Goal: Transaction & Acquisition: Obtain resource

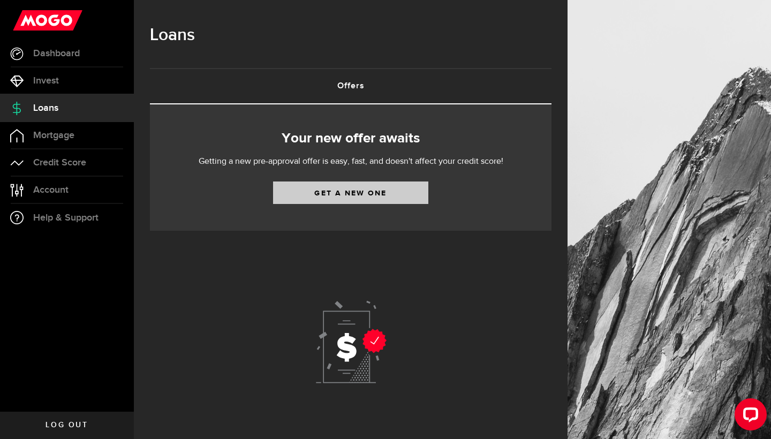
click at [348, 199] on link "Get a new one" at bounding box center [350, 193] width 155 height 22
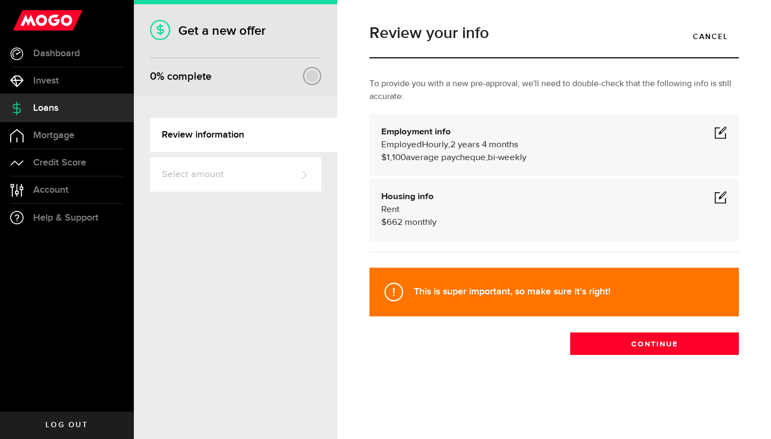
click at [725, 133] on span at bounding box center [721, 132] width 13 height 13
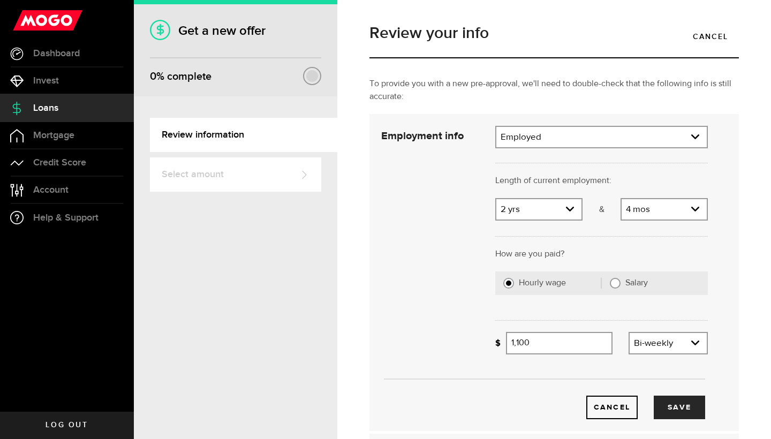
click at [604, 122] on div "Employment info Employed Hourly , 2 years 4 months (on maternity leave) undefin…" at bounding box center [555, 272] width 370 height 317
click at [603, 139] on link "expand select" at bounding box center [602, 137] width 211 height 20
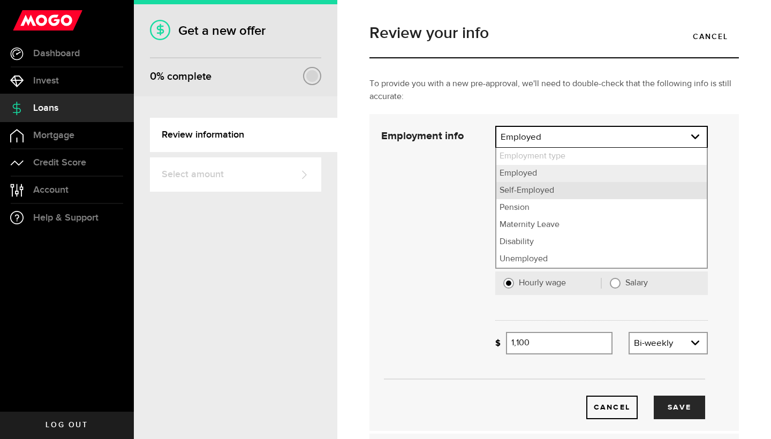
click at [562, 191] on li "Self-Employed" at bounding box center [602, 190] width 211 height 17
select select "Self-Employed"
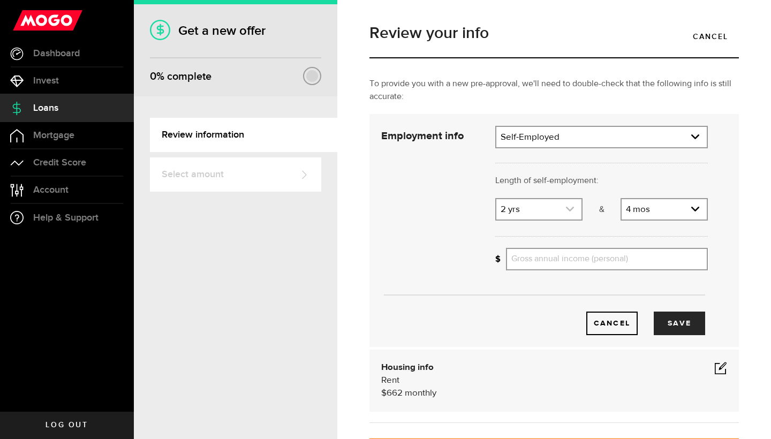
click at [543, 213] on link "expand select" at bounding box center [539, 209] width 85 height 20
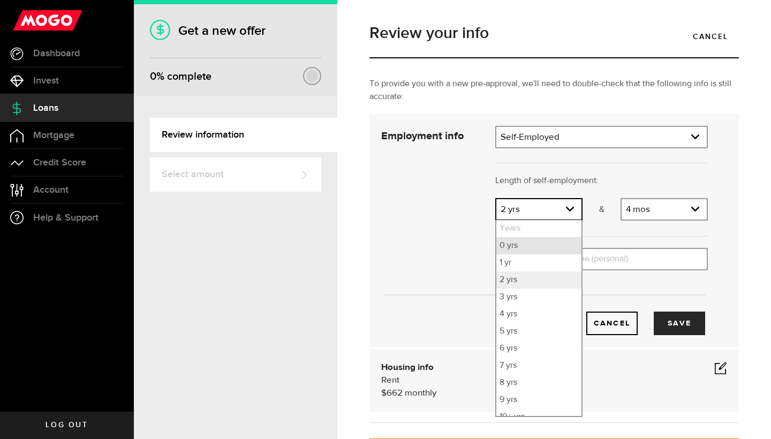
click at [534, 249] on li "0 yrs" at bounding box center [539, 245] width 85 height 17
select select "0"
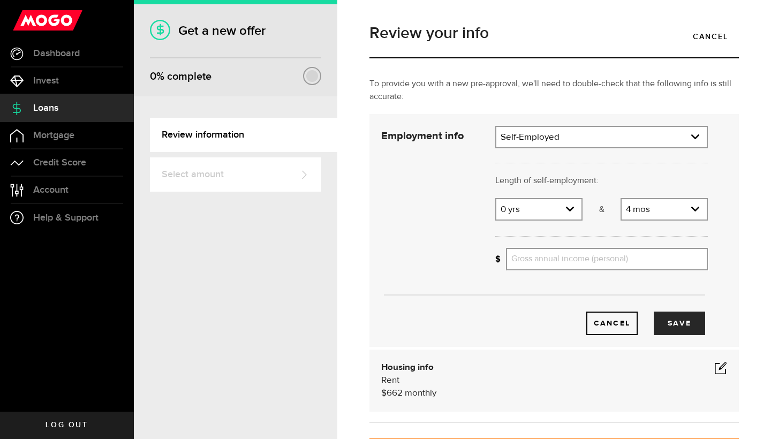
click at [669, 223] on div at bounding box center [601, 235] width 229 height 26
click at [679, 211] on link "expand select" at bounding box center [664, 209] width 85 height 20
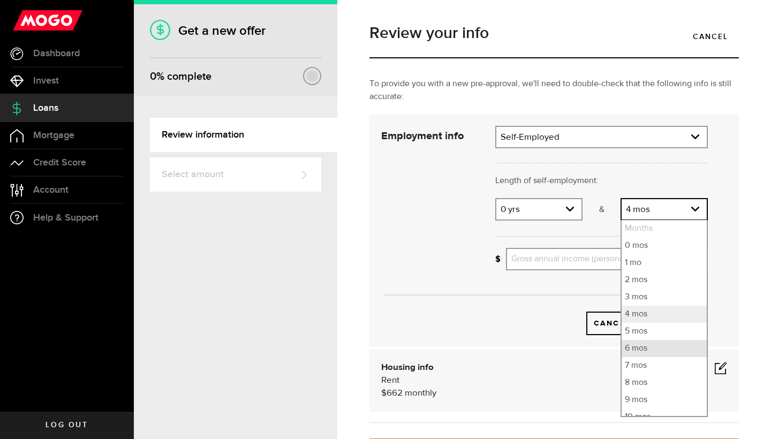
click at [655, 352] on li "6 mos" at bounding box center [664, 348] width 85 height 17
select select "6"
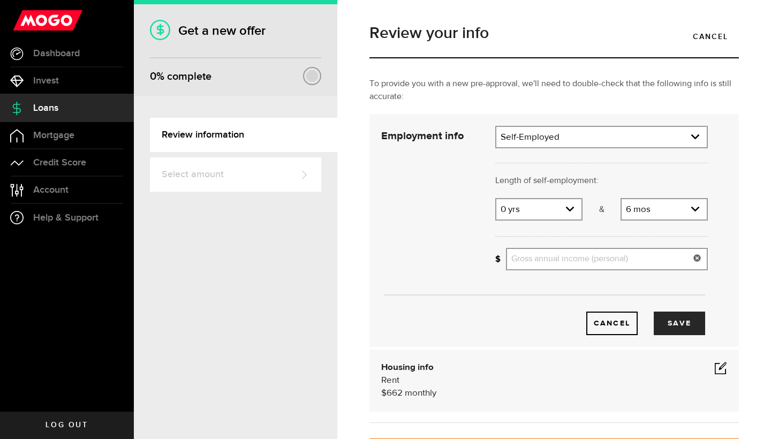
click at [647, 261] on input "Gross annual income (personal)" at bounding box center [607, 259] width 202 height 22
type input "65,000"
click at [699, 333] on button "Save" at bounding box center [679, 324] width 51 height 24
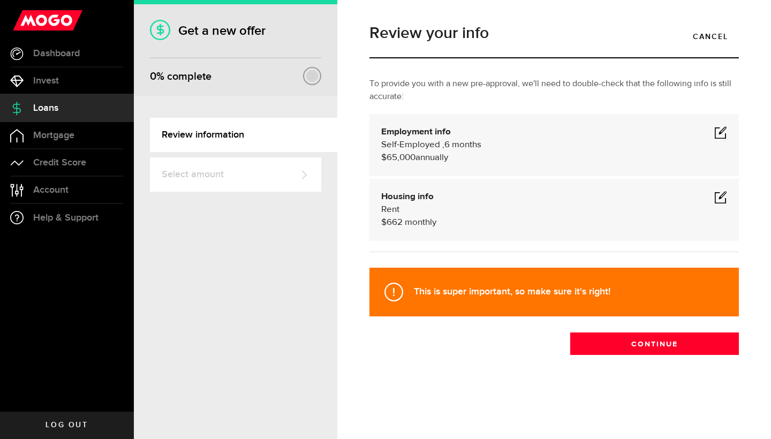
click at [723, 197] on span at bounding box center [721, 197] width 13 height 13
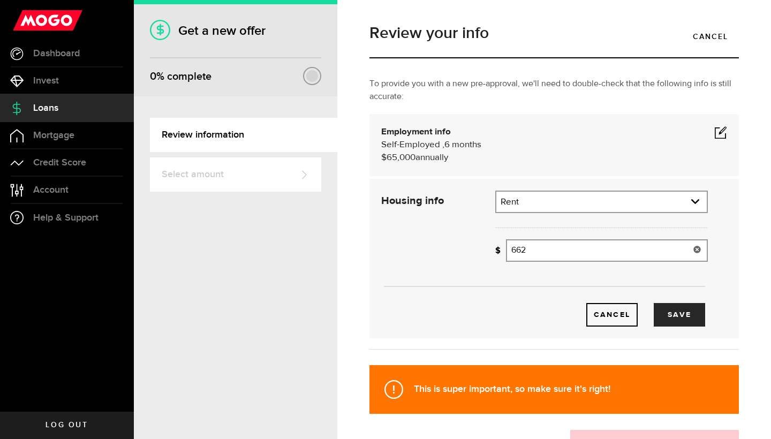
click at [601, 250] on input "662" at bounding box center [607, 250] width 202 height 22
type input "500"
click at [684, 319] on button "Save" at bounding box center [679, 315] width 51 height 24
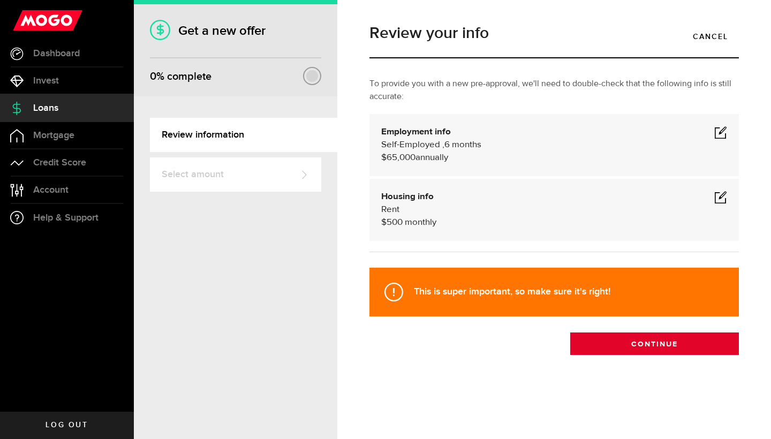
click at [679, 350] on button "Continue" at bounding box center [655, 344] width 169 height 22
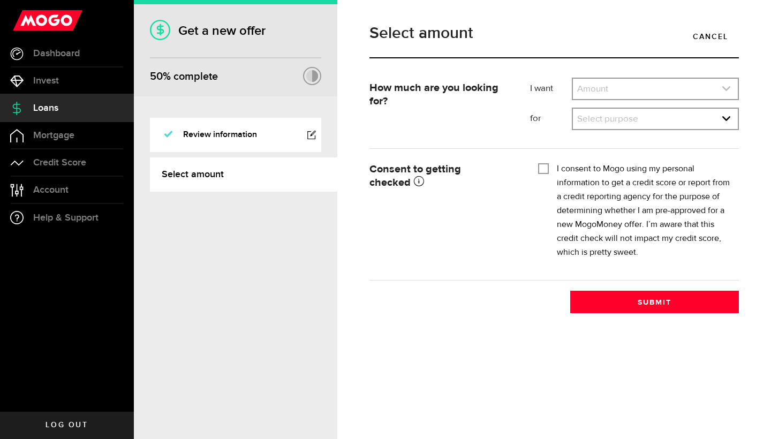
click at [651, 91] on link "expand select" at bounding box center [655, 89] width 165 height 20
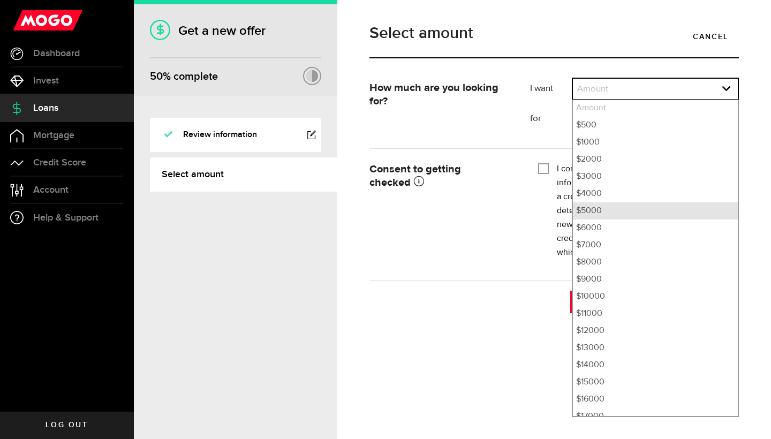
click at [623, 213] on li "$5000" at bounding box center [655, 210] width 165 height 17
select select "5000"
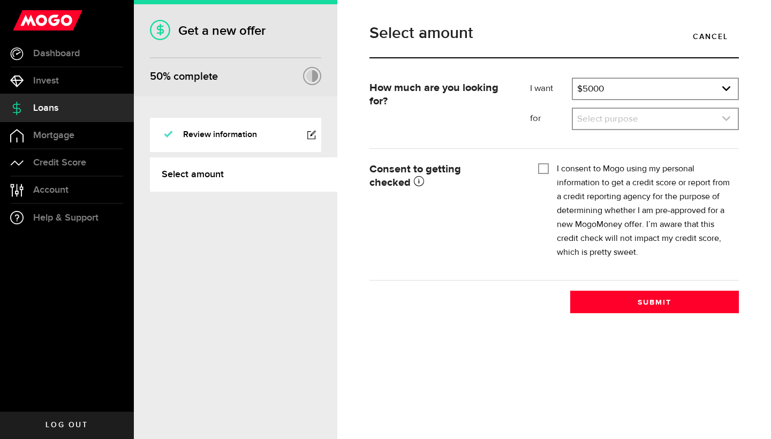
click at [645, 123] on link "expand select" at bounding box center [655, 119] width 165 height 20
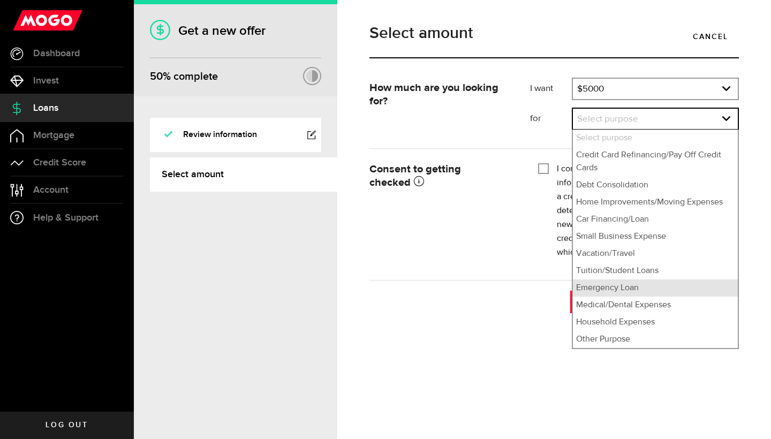
click at [622, 286] on li "Emergency Loan" at bounding box center [655, 288] width 165 height 17
select select "Emergency Loan"
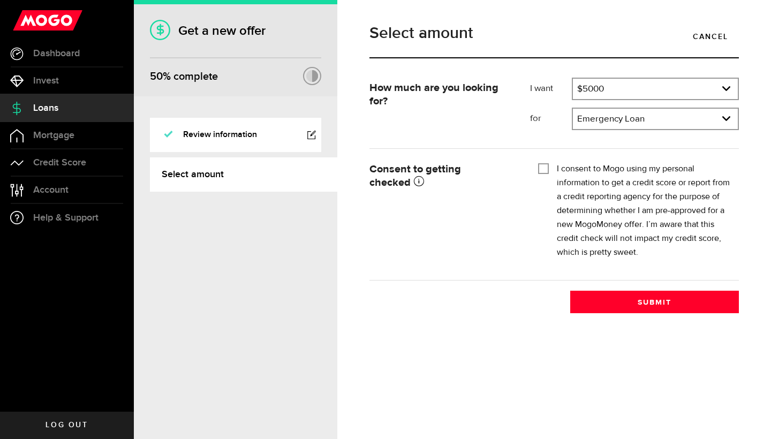
click at [541, 168] on input "I consent to Mogo using my personal information to get a credit score or report…" at bounding box center [543, 167] width 11 height 11
checkbox input "true"
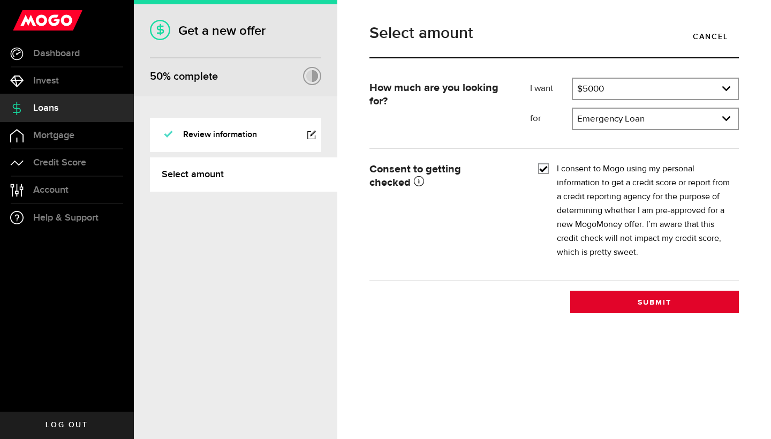
click at [635, 297] on button "Submit" at bounding box center [655, 302] width 169 height 22
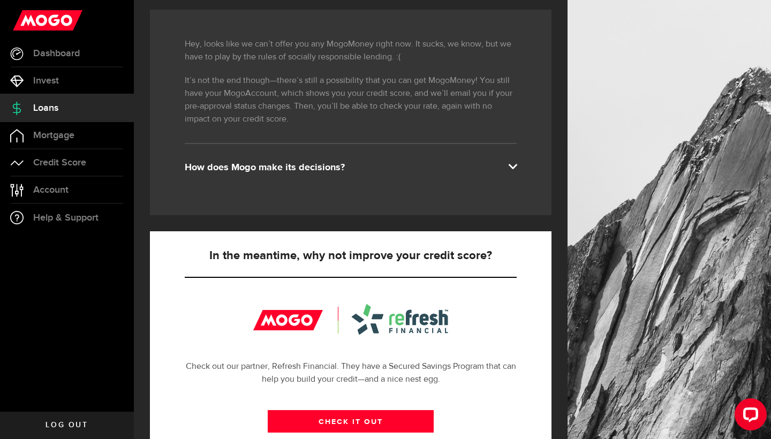
scroll to position [177, 0]
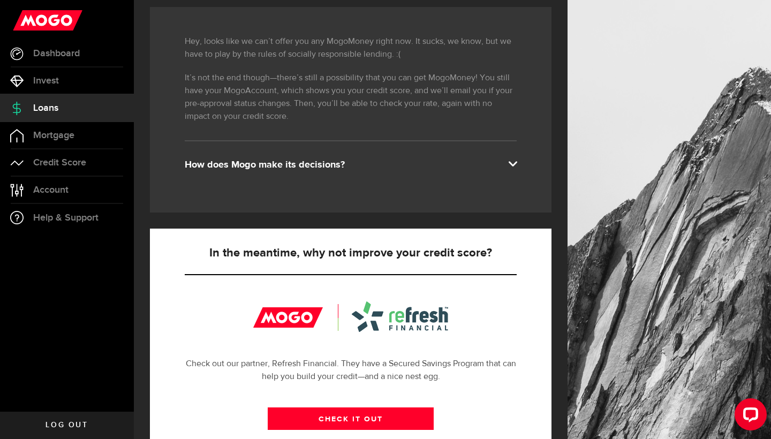
click at [516, 170] on div "How does Mogo make its decisions?" at bounding box center [351, 165] width 332 height 13
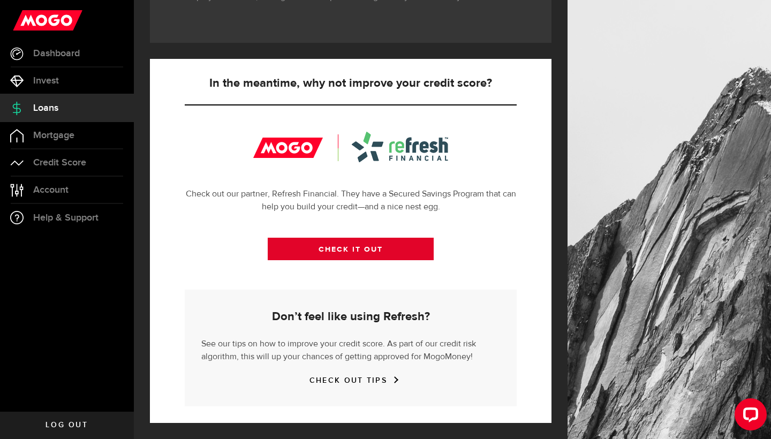
scroll to position [396, 0]
click at [352, 252] on link "CHECK IT OUT" at bounding box center [351, 249] width 166 height 22
